Goal: Task Accomplishment & Management: Complete application form

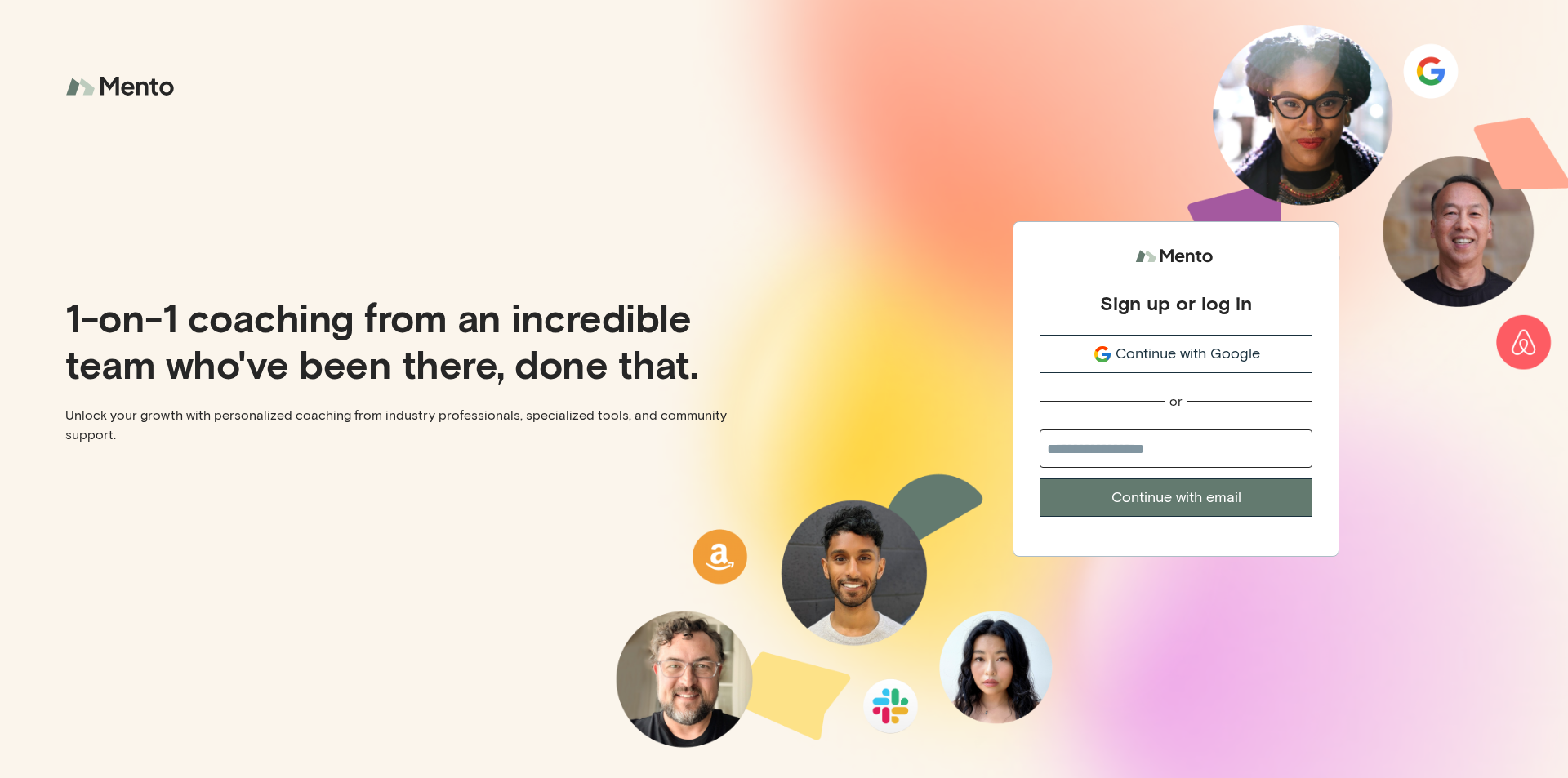
click at [1179, 360] on span "Continue with Google" at bounding box center [1188, 354] width 145 height 22
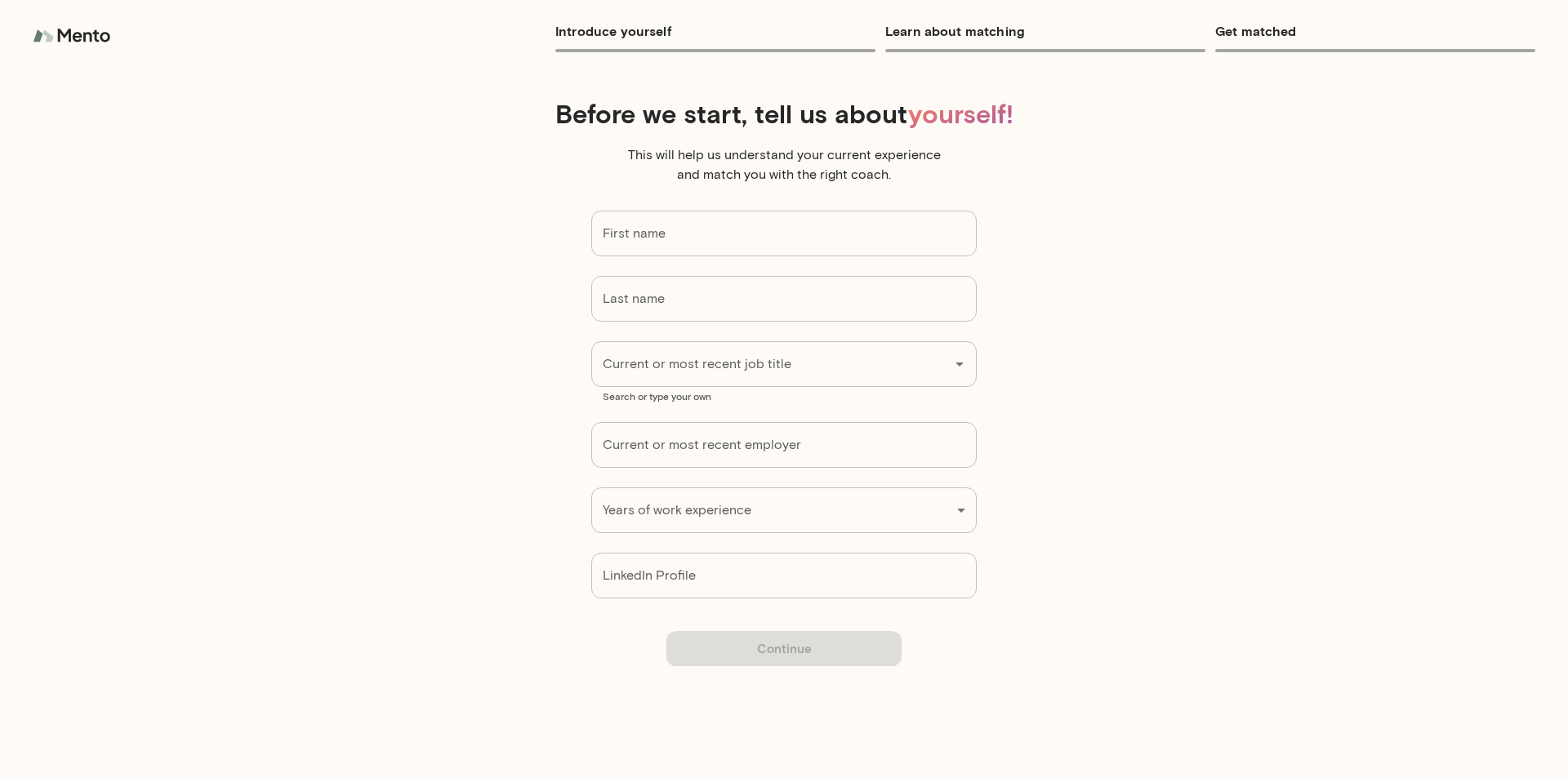
type input "*******"
click at [613, 35] on h6 "Introduce yourself" at bounding box center [715, 30] width 320 height 23
click at [682, 317] on input "Last name" at bounding box center [784, 299] width 386 height 46
click at [703, 369] on input "Current or most recent job title" at bounding box center [761, 364] width 325 height 31
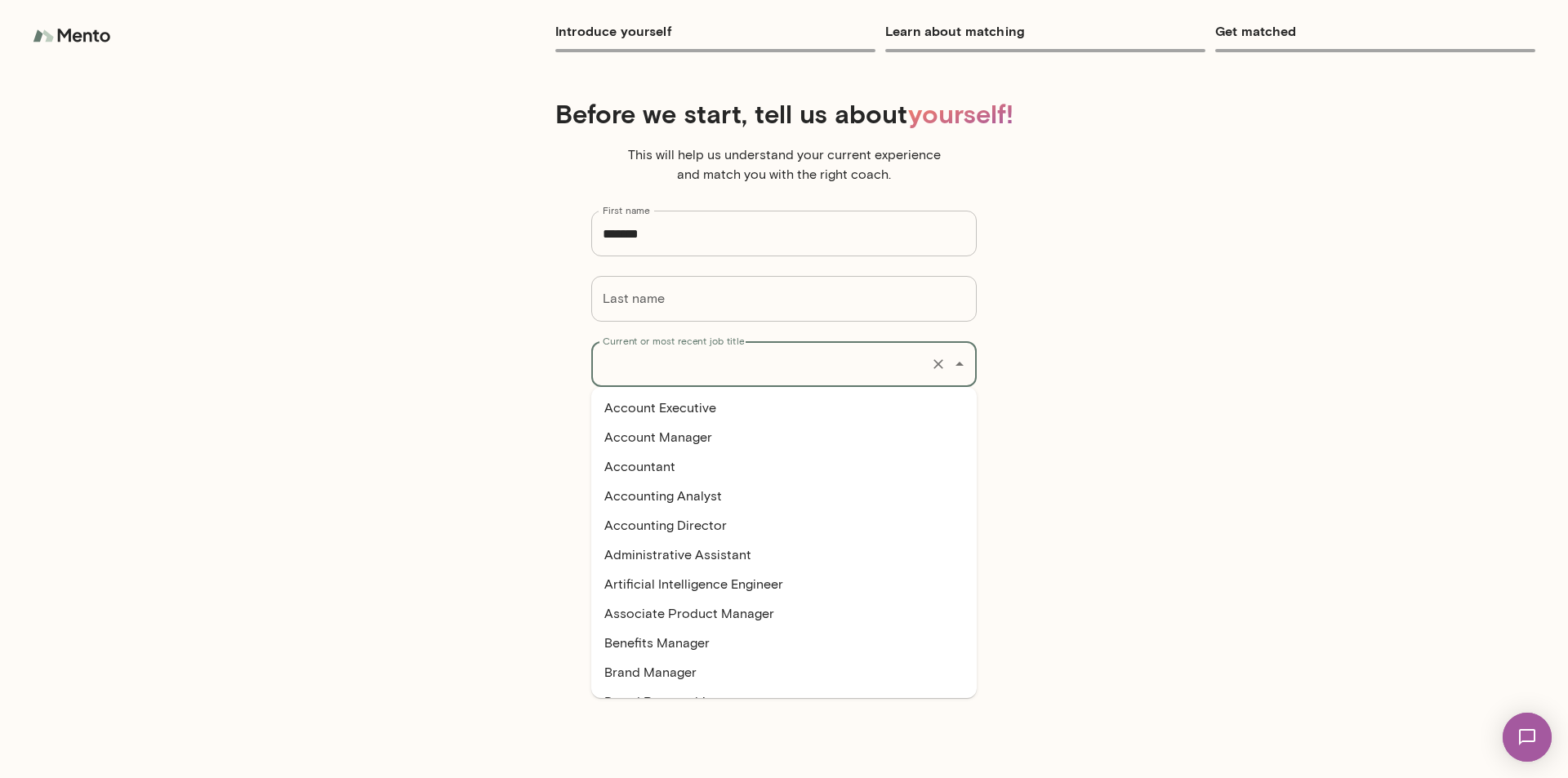
click at [1278, 358] on div "Before we start, tell us about yourself! This will help us understand your curr…" at bounding box center [784, 348] width 1254 height 526
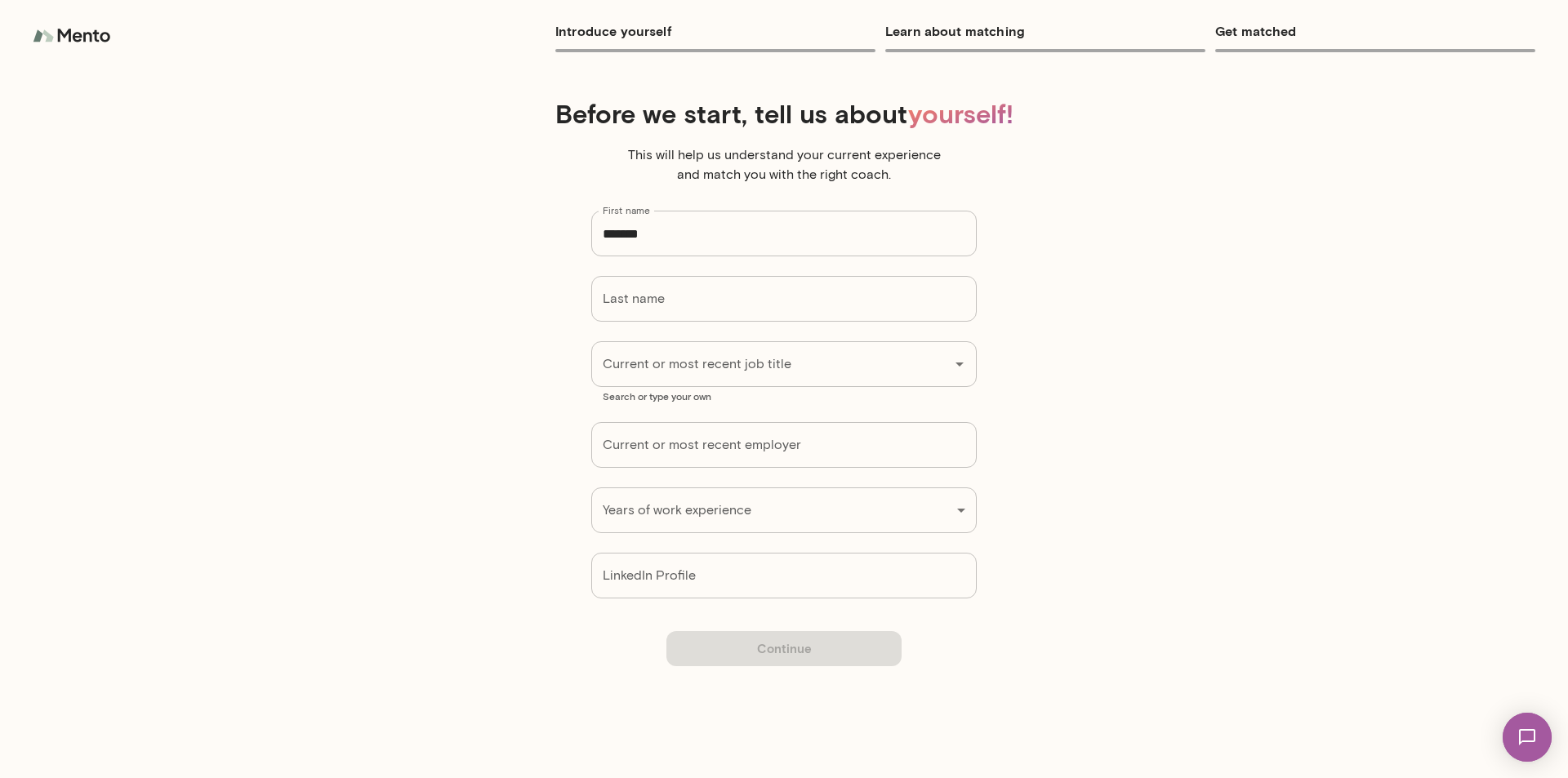
click at [979, 25] on h6 "Learn about matching" at bounding box center [1045, 30] width 320 height 23
click at [1306, 37] on h6 "Get matched" at bounding box center [1375, 30] width 320 height 23
